Goal: Information Seeking & Learning: Learn about a topic

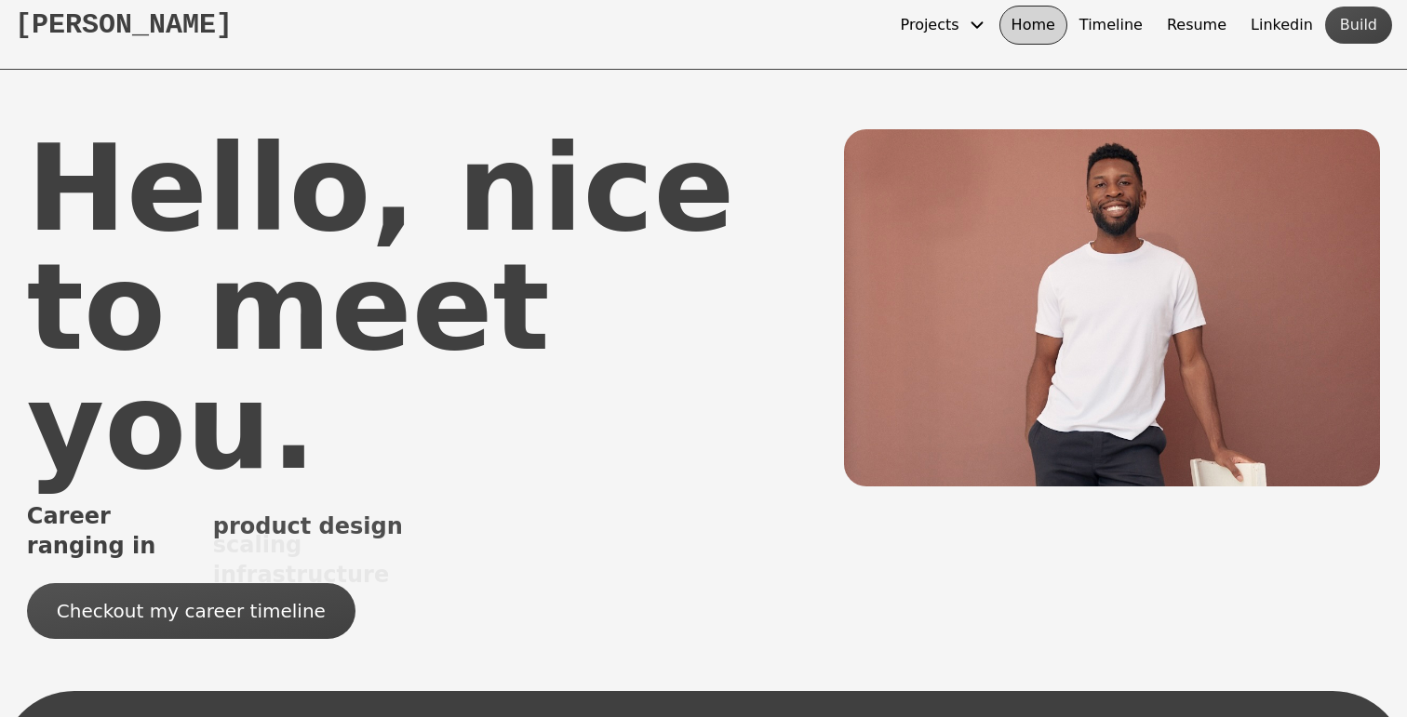
scroll to position [60, 0]
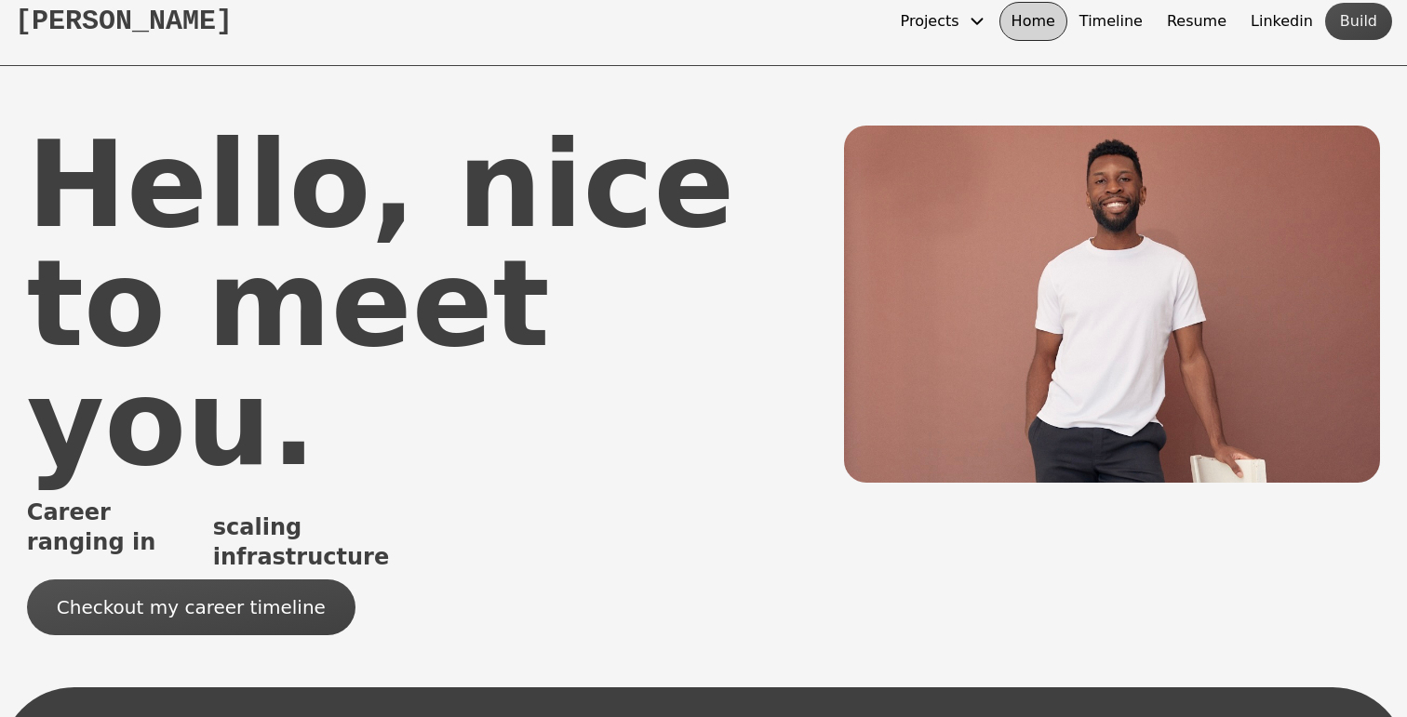
click at [1149, 272] on img at bounding box center [1112, 304] width 536 height 357
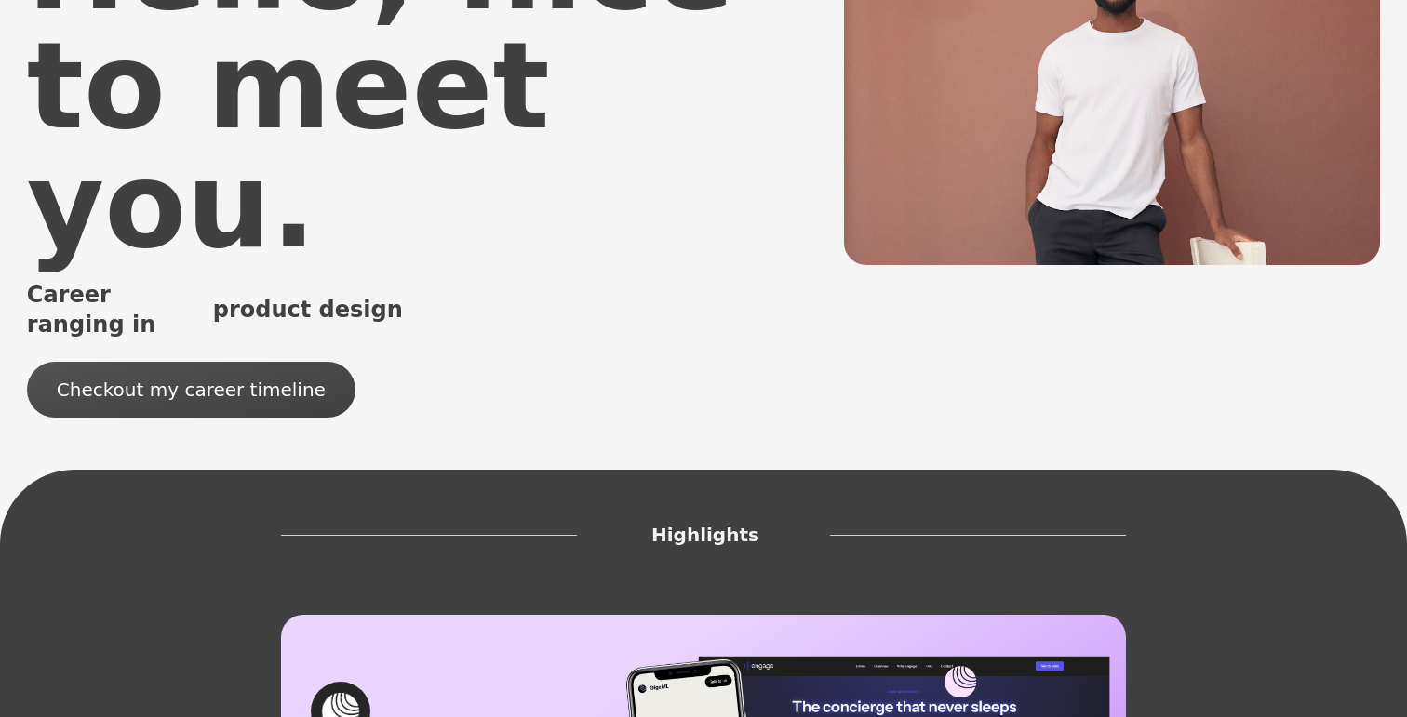
scroll to position [0, 0]
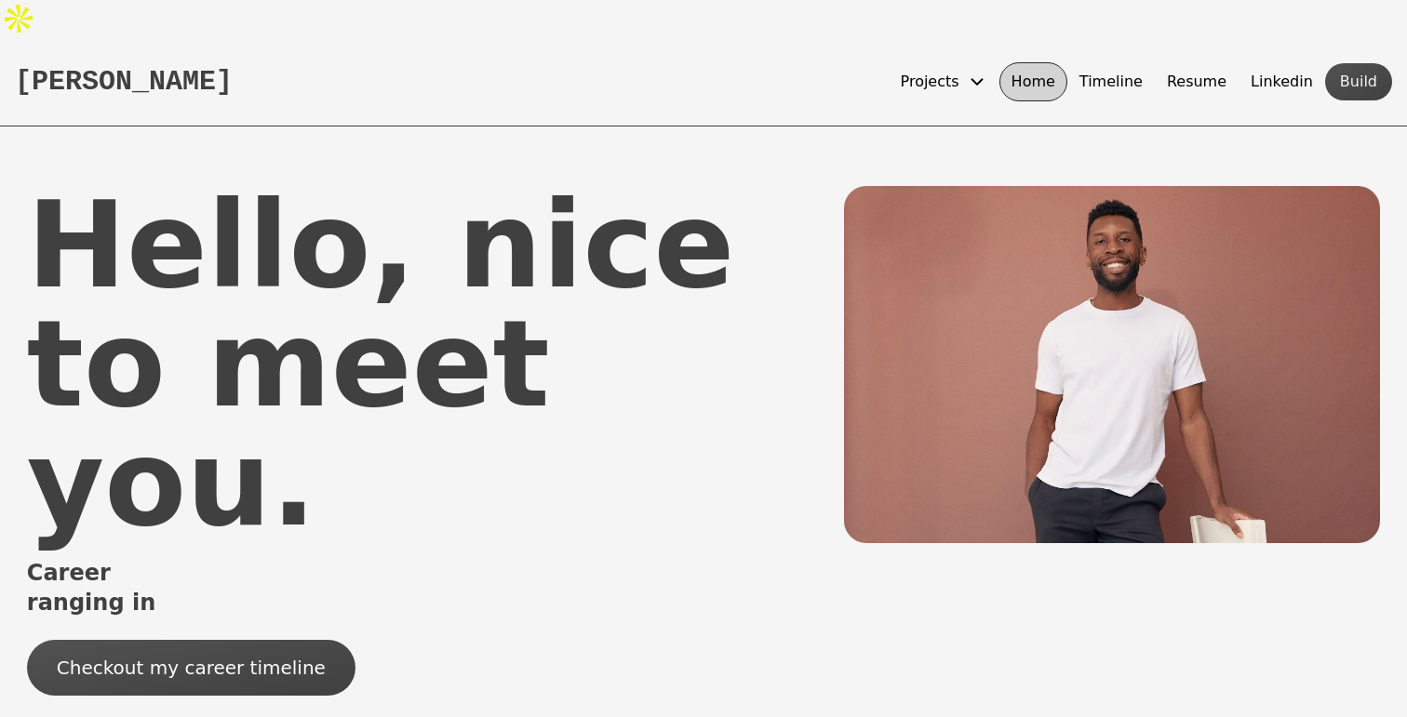
click at [990, 62] on button "Projects" at bounding box center [944, 81] width 111 height 39
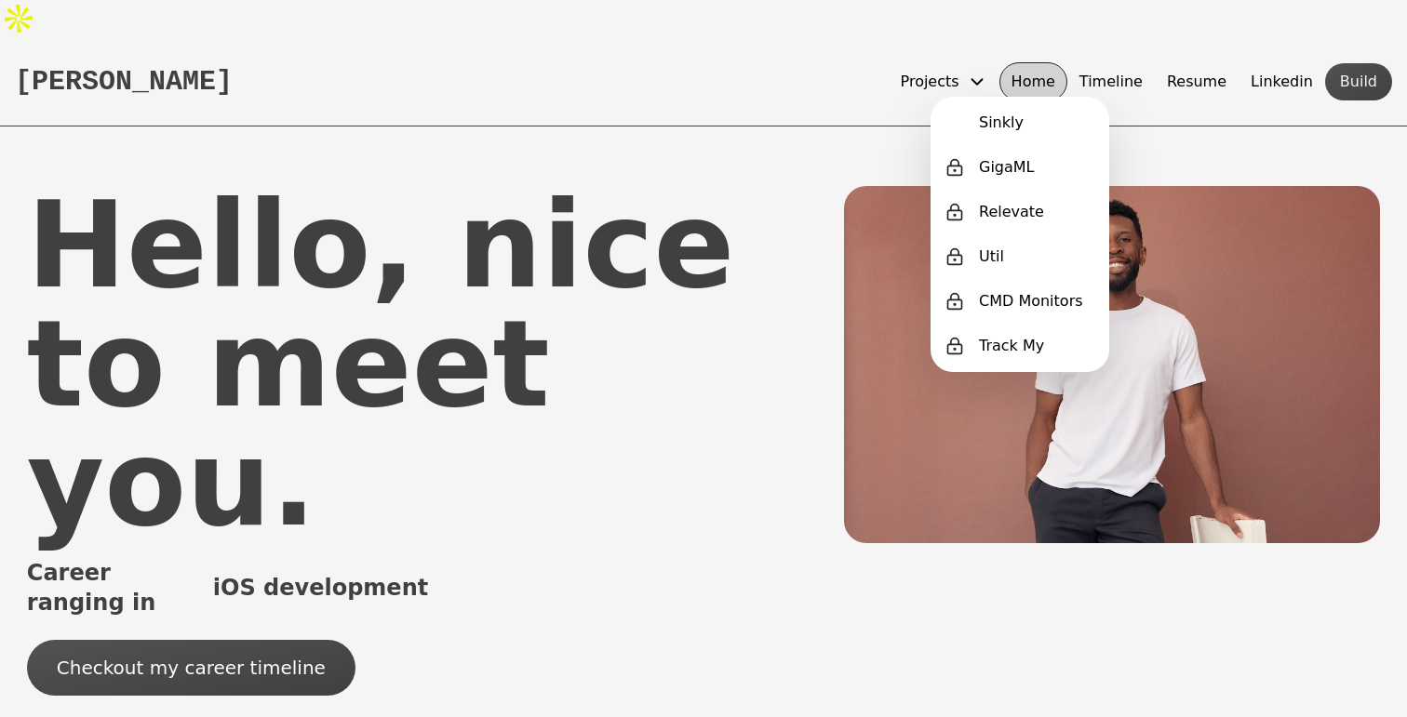
click at [1116, 62] on button "Timeline" at bounding box center [1110, 81] width 87 height 39
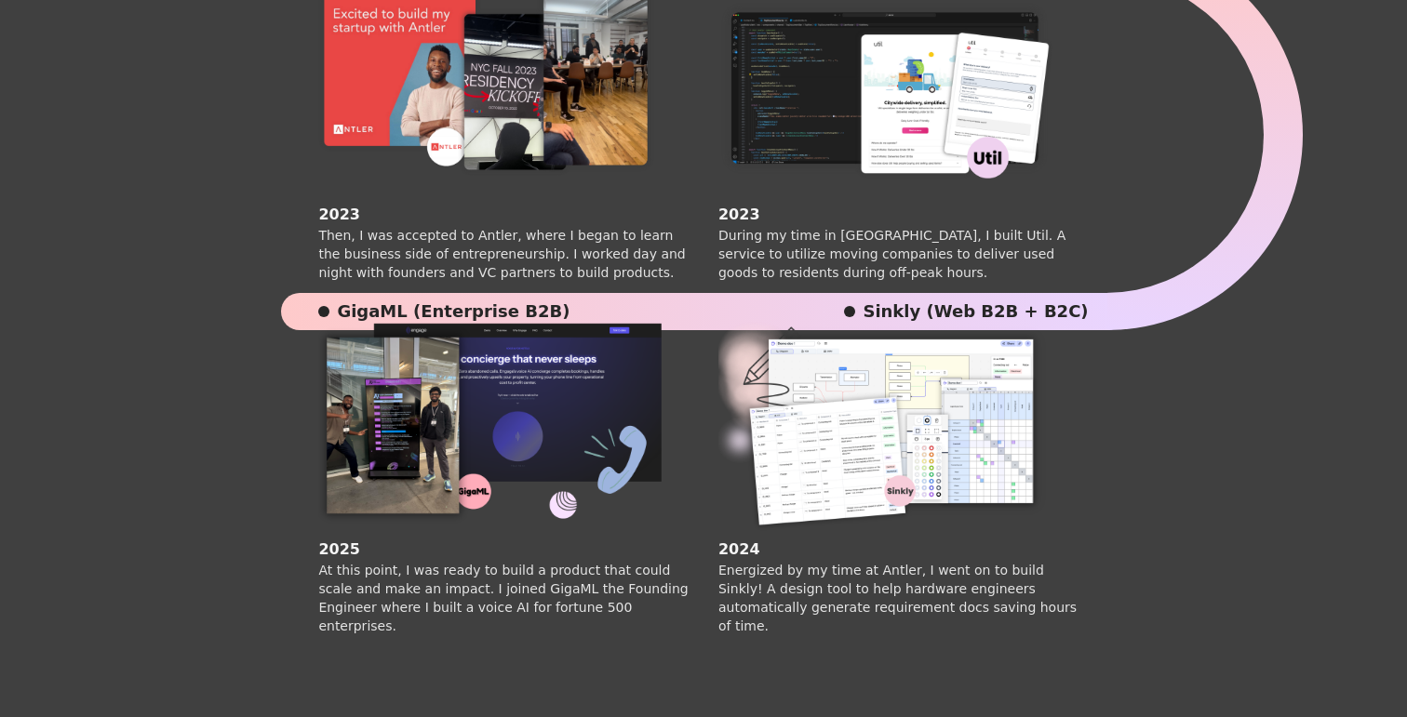
scroll to position [1666, 0]
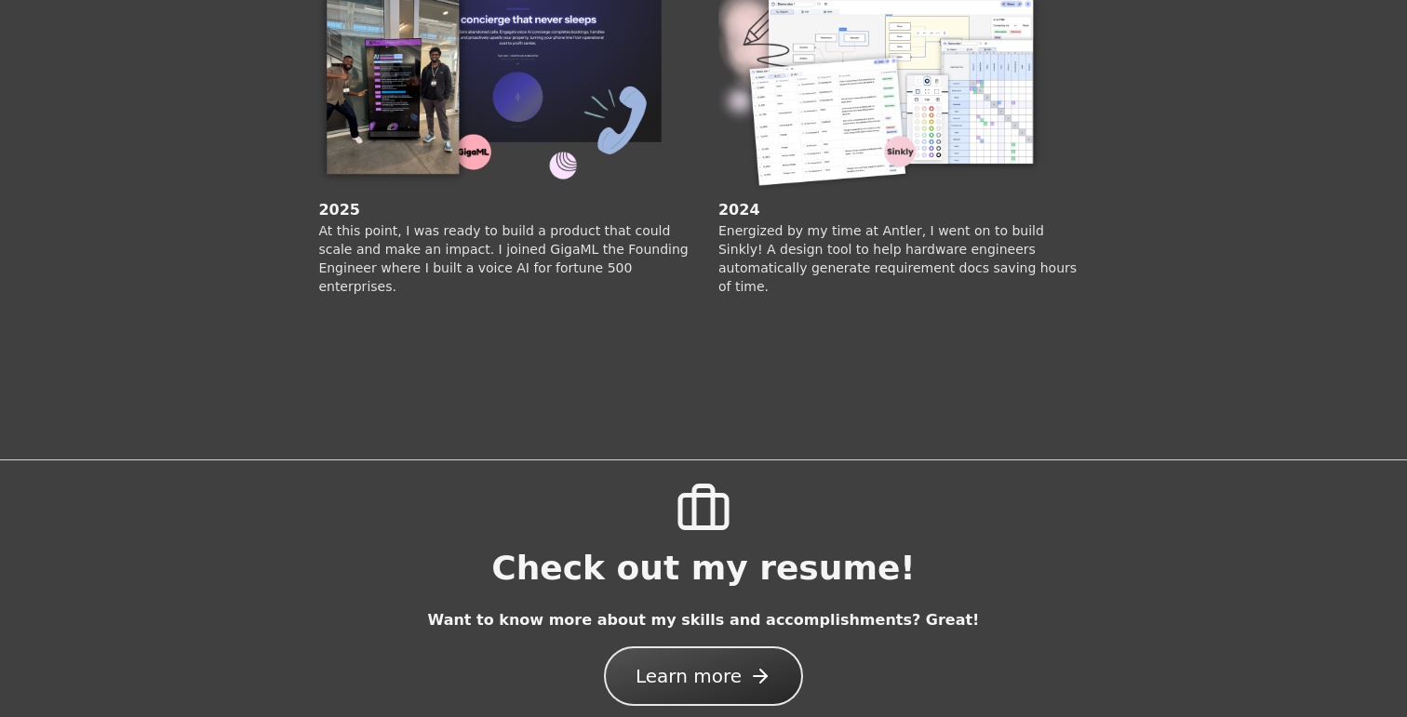
click at [667, 663] on span "Learn more" at bounding box center [689, 676] width 106 height 26
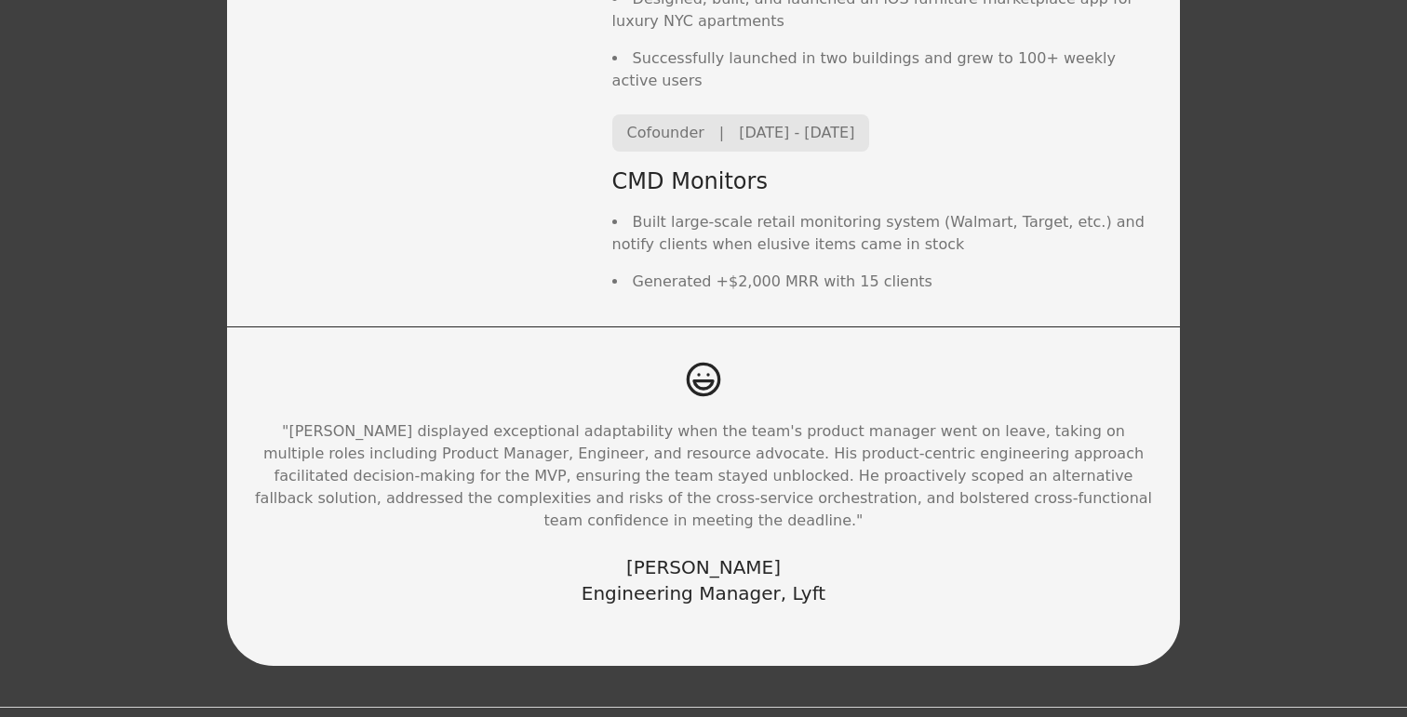
scroll to position [2028, 0]
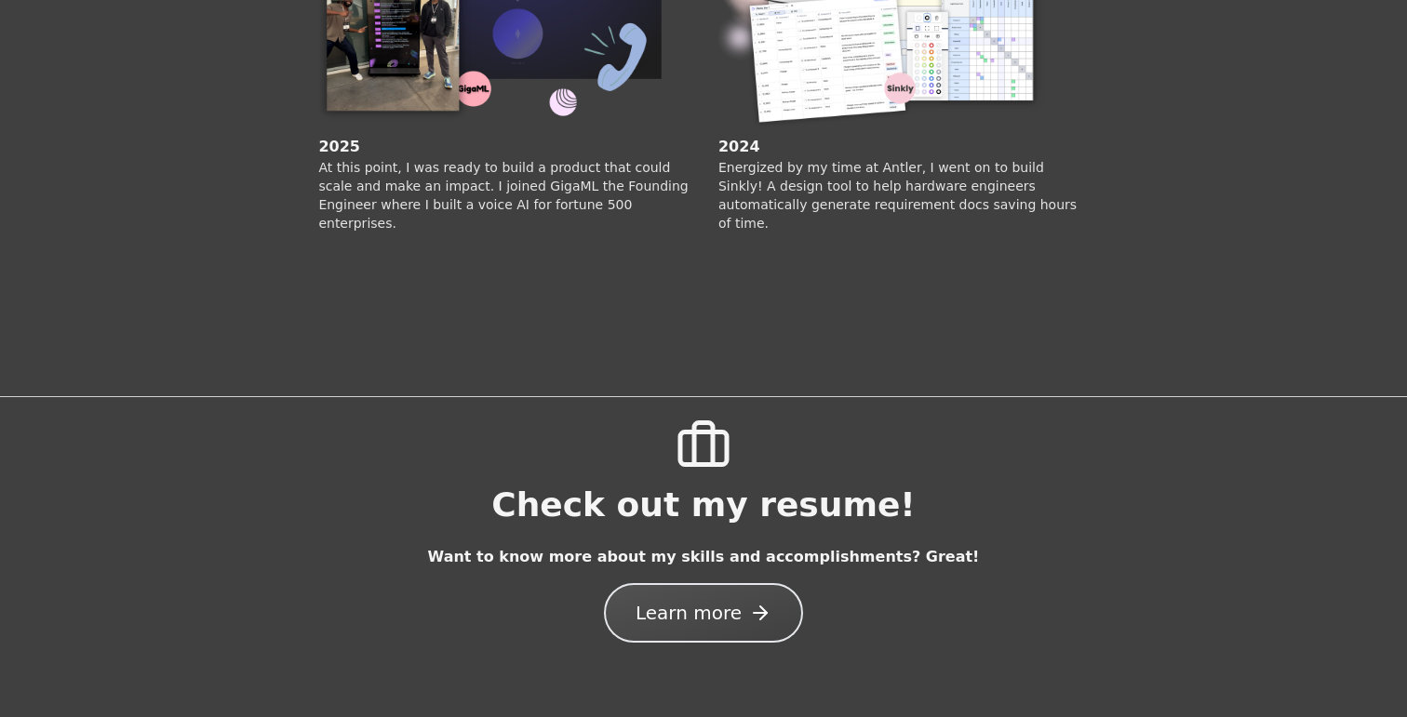
scroll to position [1666, 0]
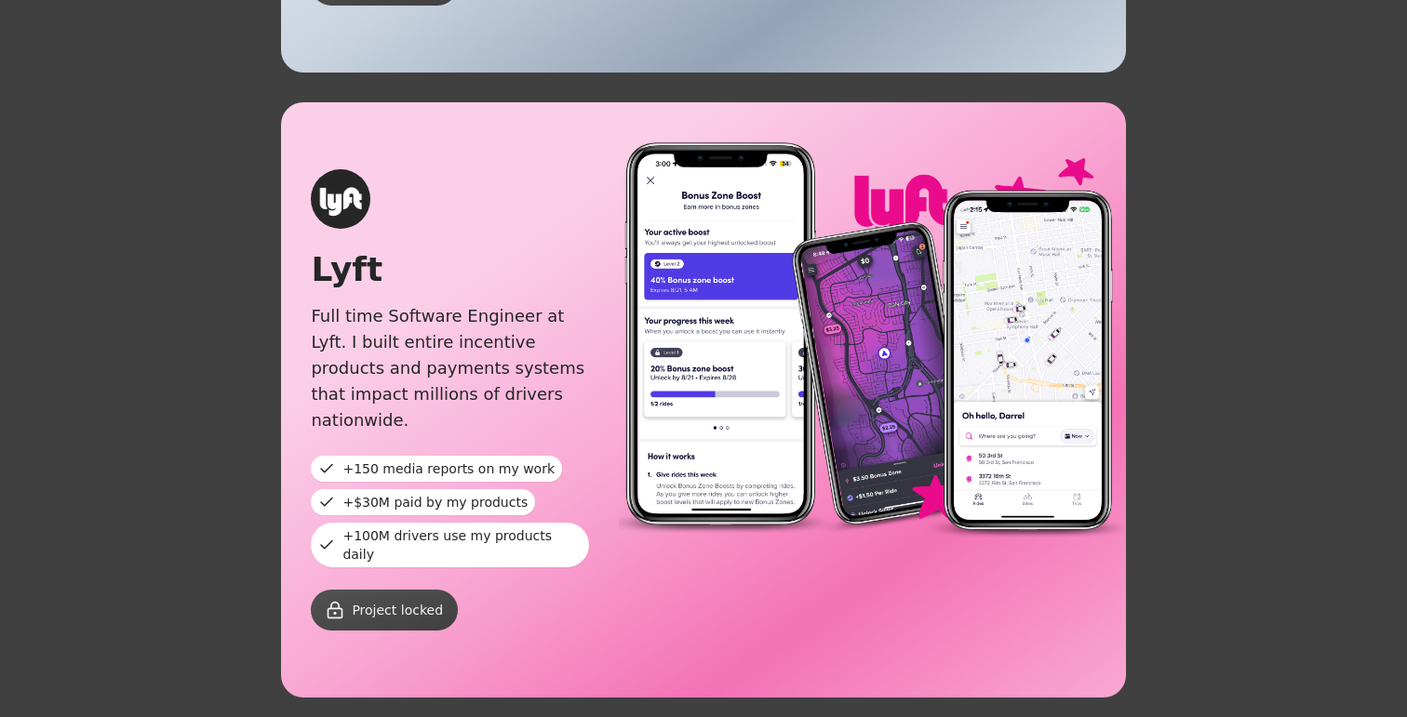
scroll to position [2689, 0]
